Goal: Find specific page/section: Find specific page/section

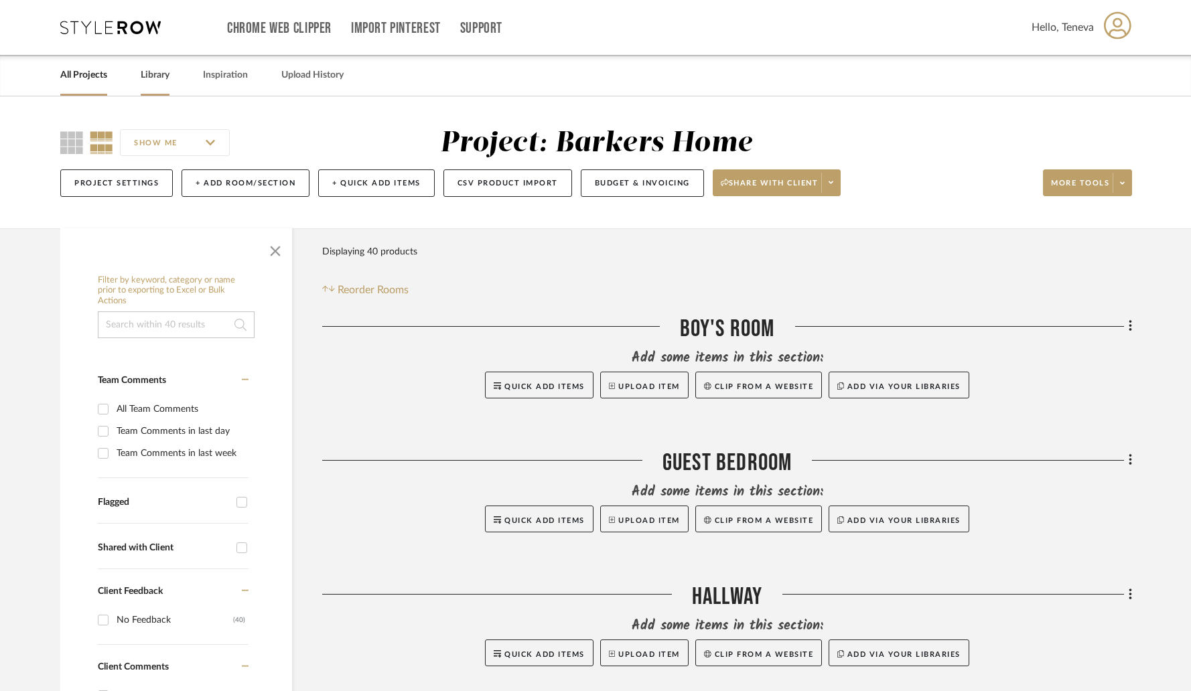
click at [155, 79] on link "Library" at bounding box center [155, 75] width 29 height 18
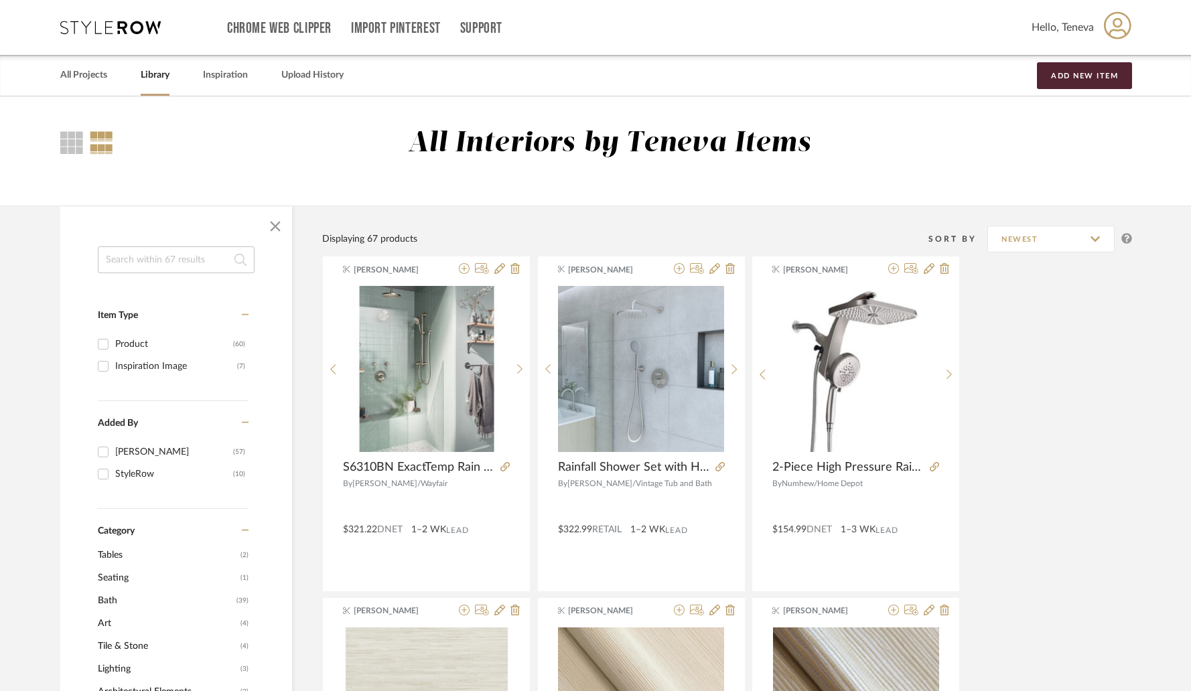
click at [1064, 30] on span "Hello, Teneva" at bounding box center [1063, 27] width 62 height 16
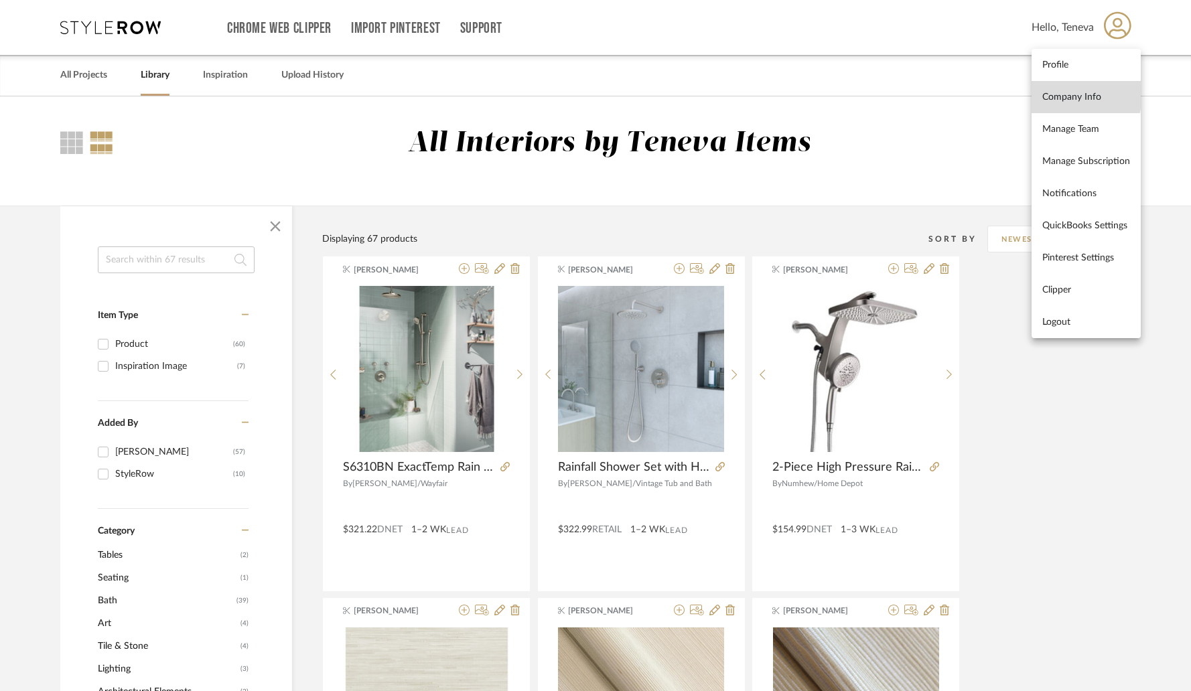
click at [1062, 94] on span "Company Info" at bounding box center [1087, 96] width 88 height 11
